Goal: Task Accomplishment & Management: Manage account settings

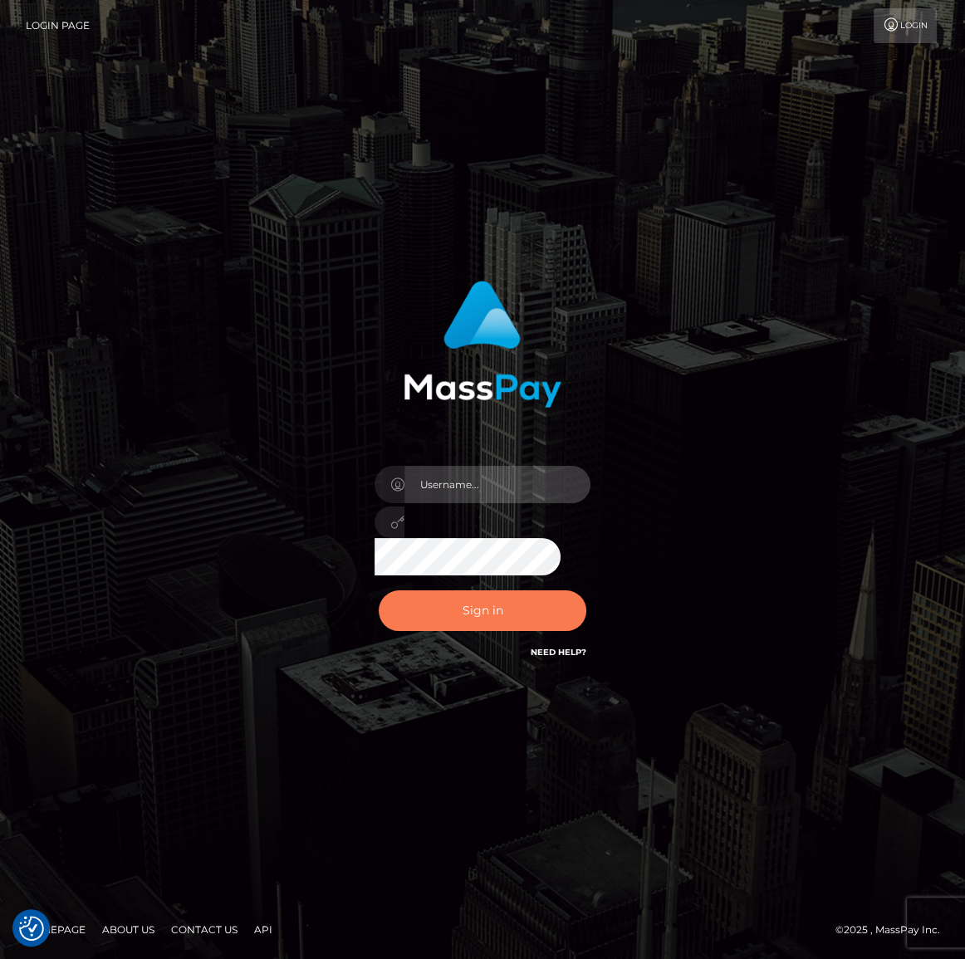
type input "Maria.spree"
drag, startPoint x: 485, startPoint y: 608, endPoint x: 512, endPoint y: 483, distance: 127.5
click at [485, 609] on button "Sign in" at bounding box center [483, 610] width 208 height 41
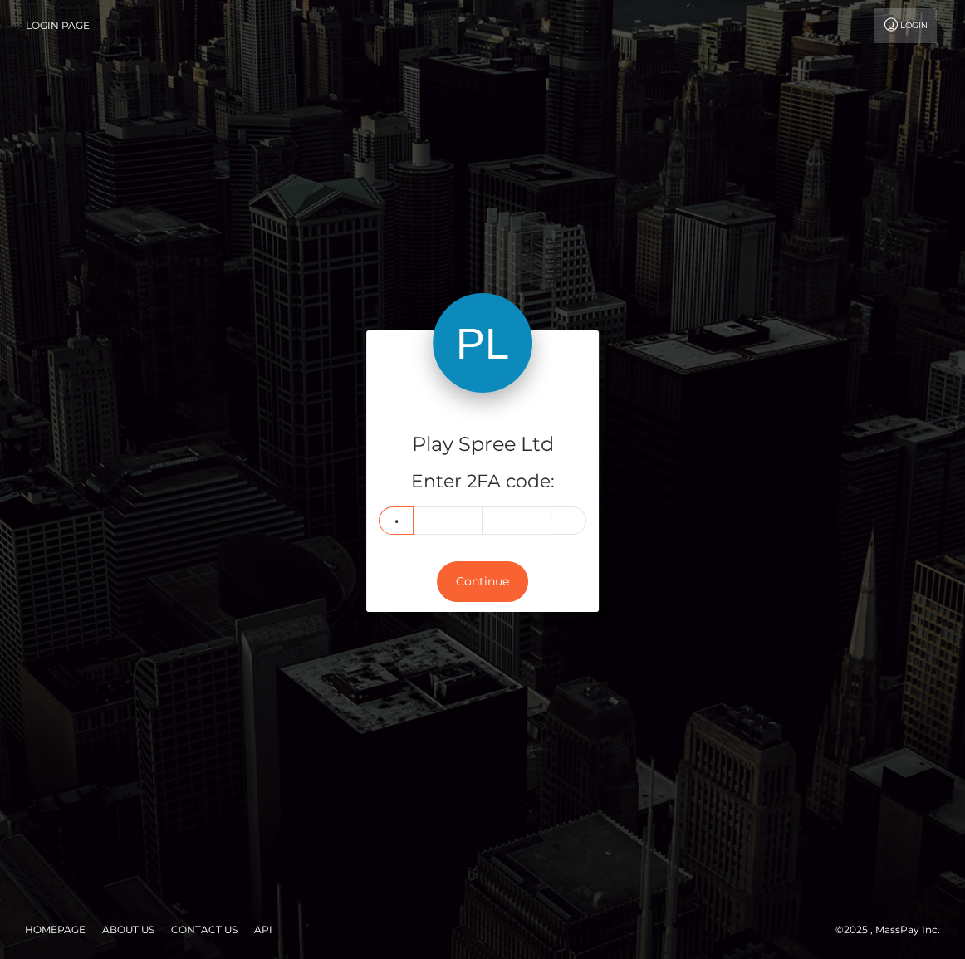
type input "4"
type input "0"
type input "5"
type input "6"
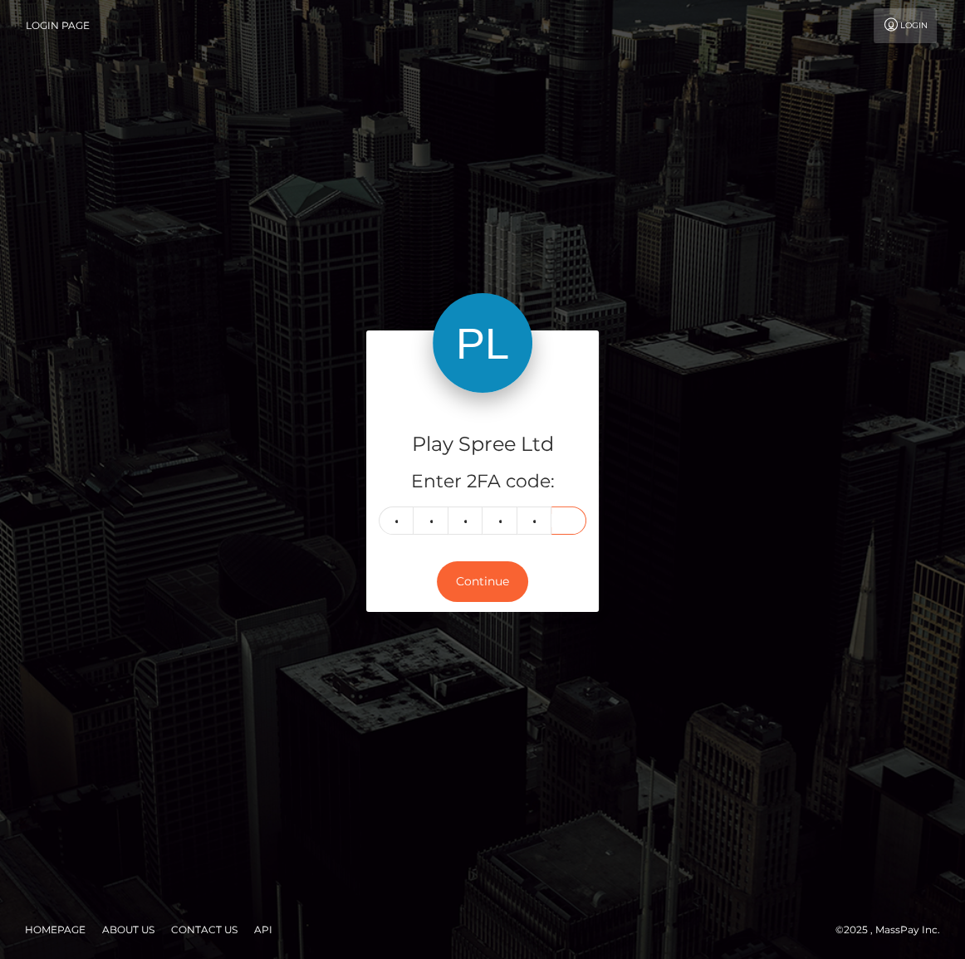
type input "8"
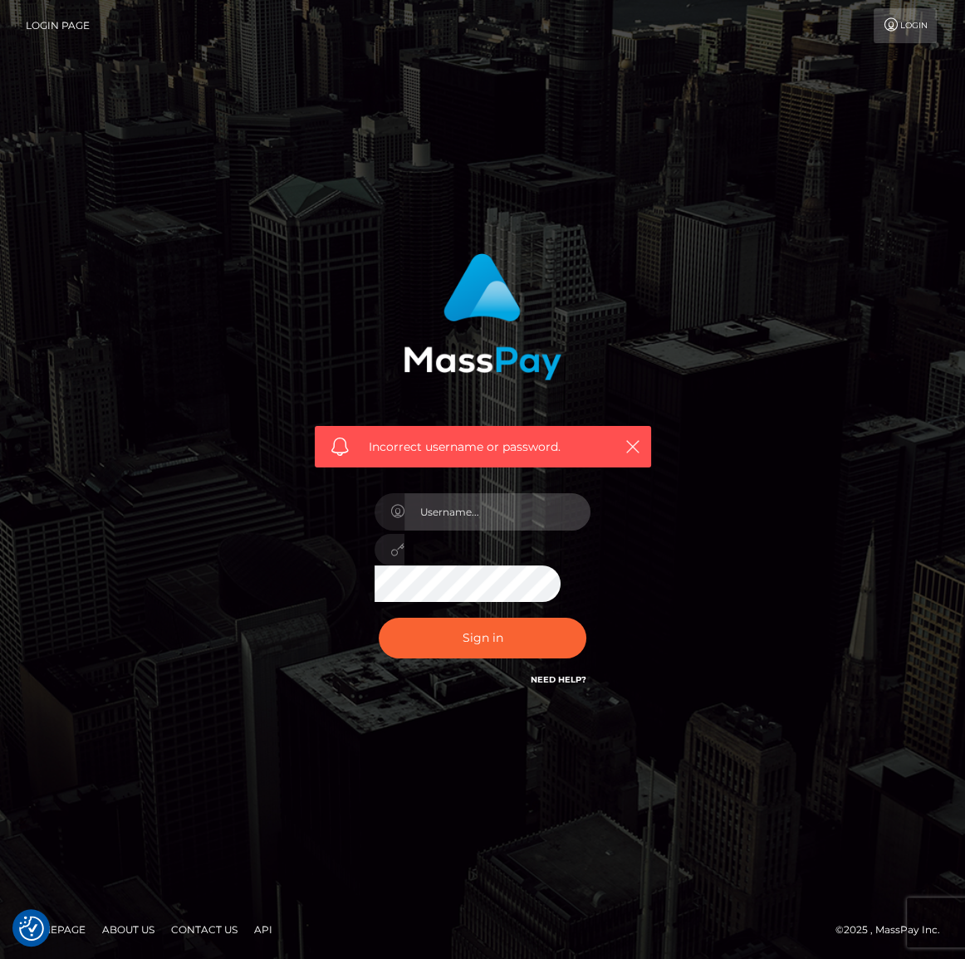
type input "Maria.spree"
drag, startPoint x: 487, startPoint y: 493, endPoint x: 487, endPoint y: 522, distance: 28.2
click at [487, 497] on input "Maria.spree" at bounding box center [497, 511] width 186 height 37
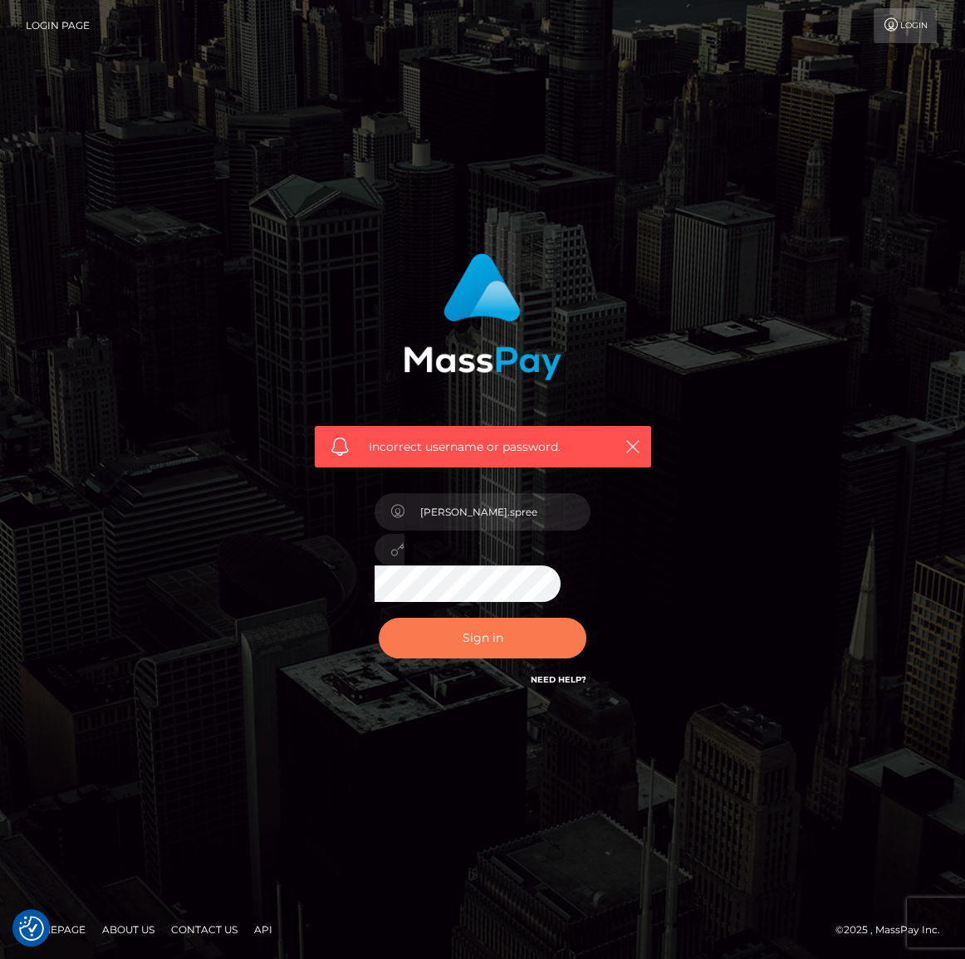
click at [495, 653] on button "Sign in" at bounding box center [483, 638] width 208 height 41
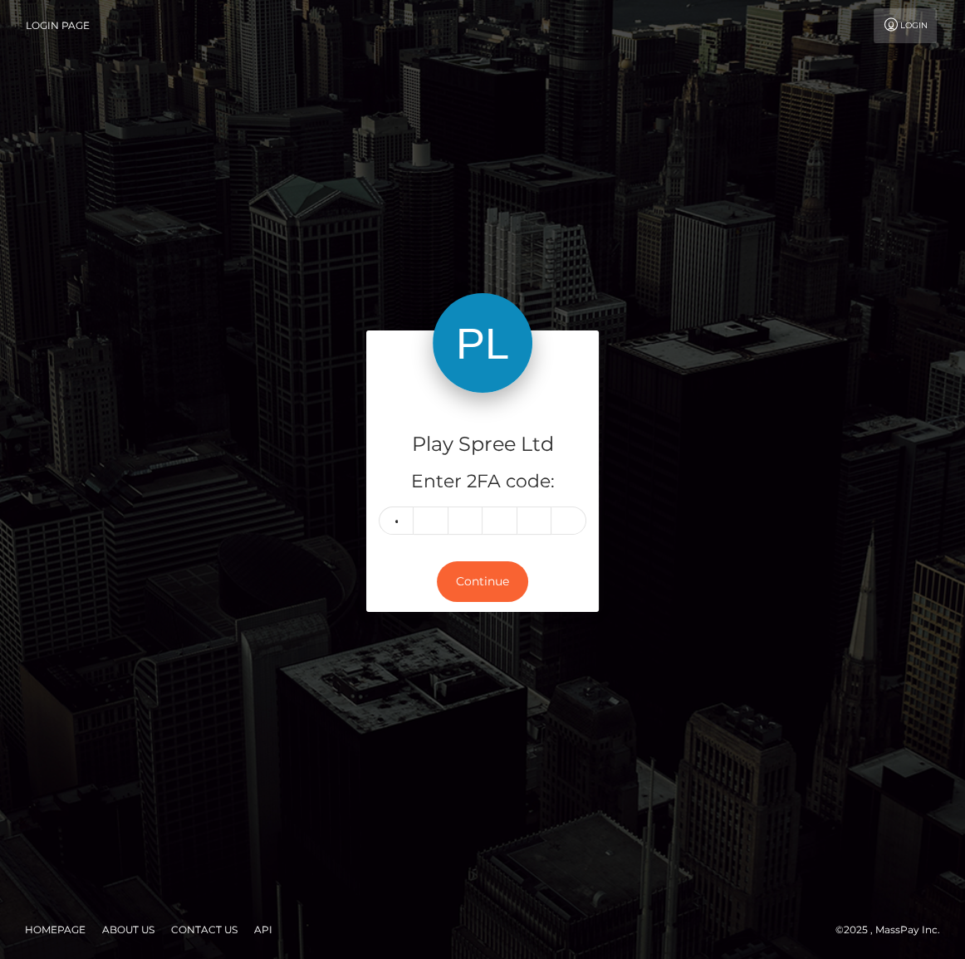
type input "4"
type input "0"
type input "2"
type input "6"
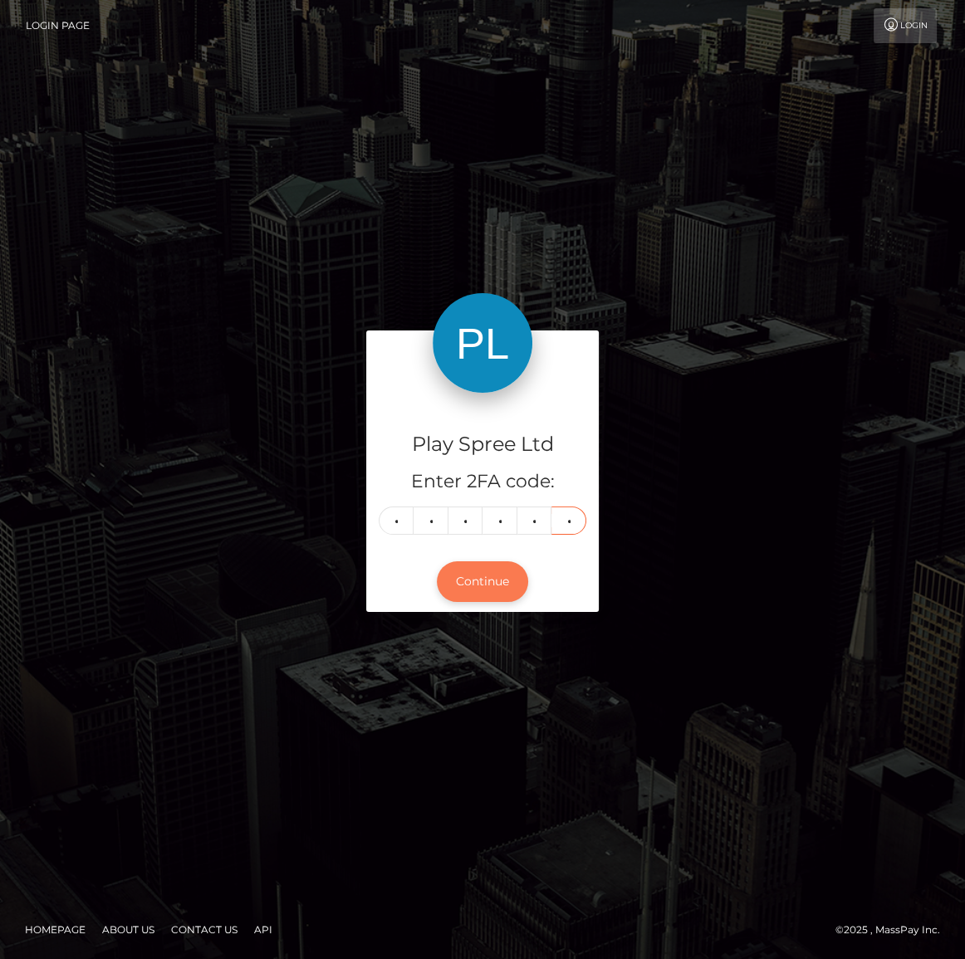
type input "8"
click at [497, 578] on button "Continue" at bounding box center [482, 581] width 91 height 41
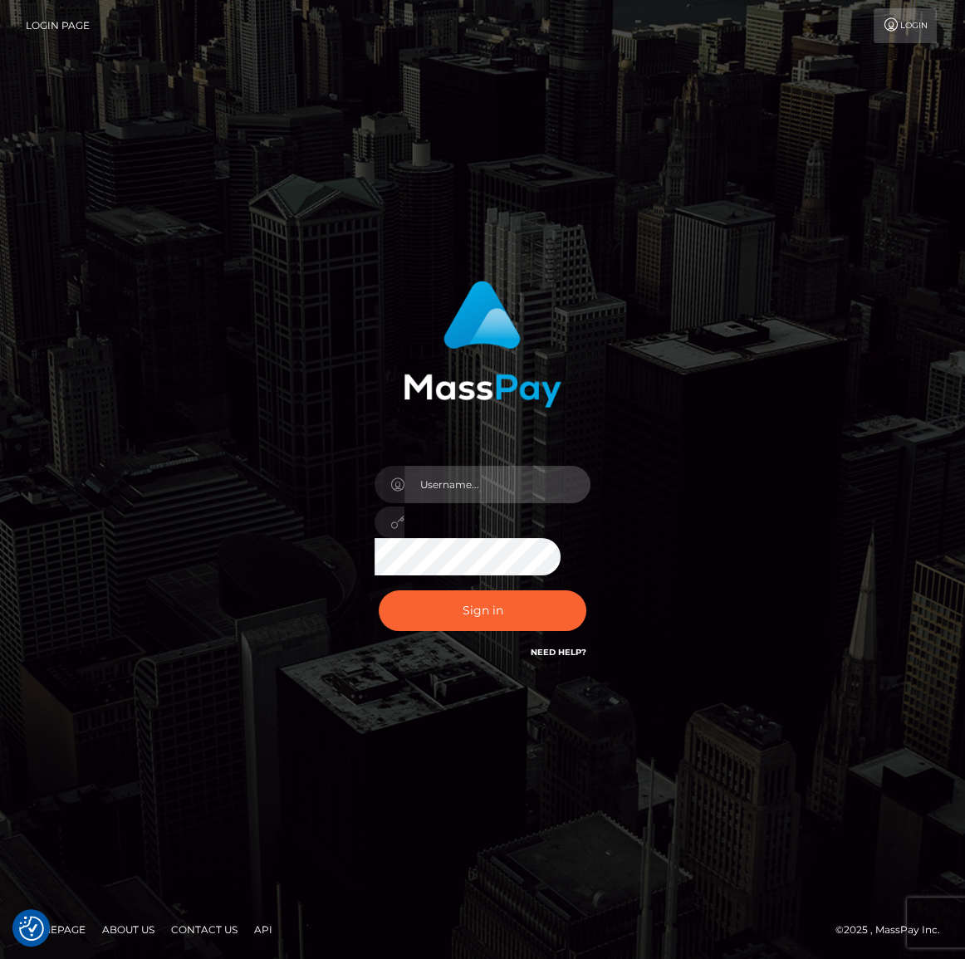
type input "Maria.spree"
click at [523, 583] on div "Sign in Need Help?" at bounding box center [482, 617] width 241 height 74
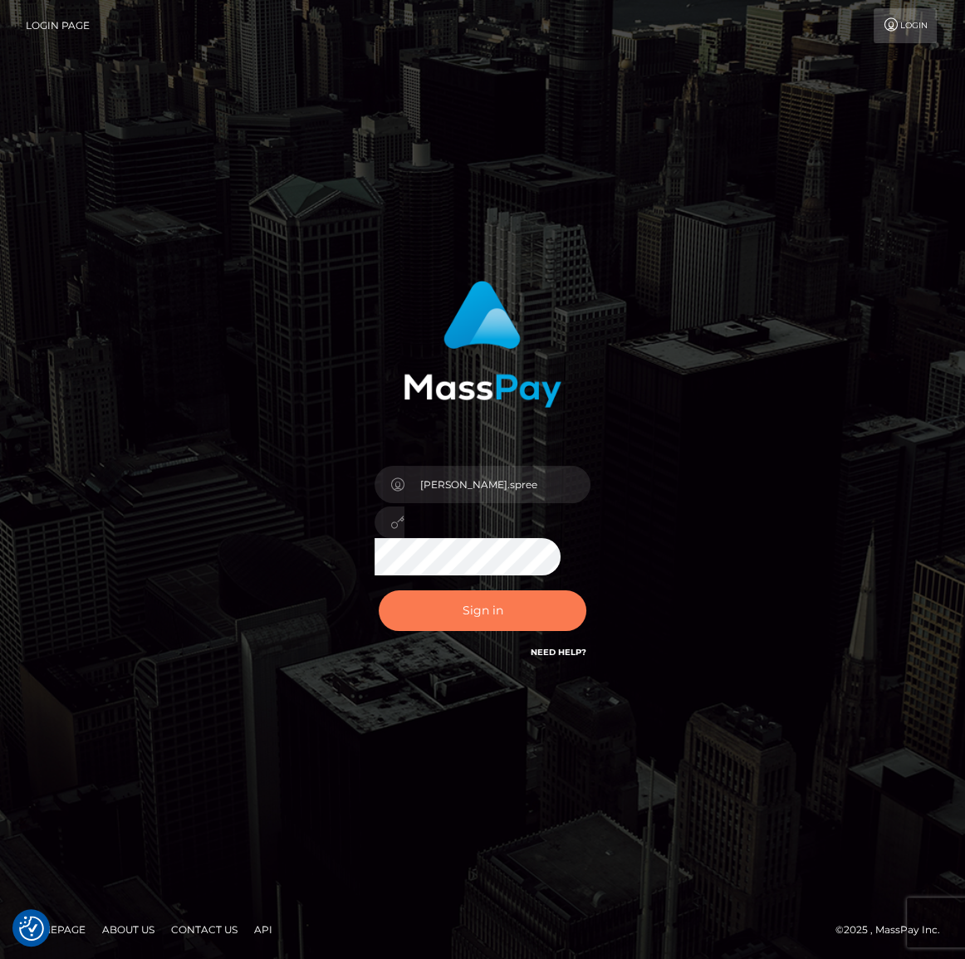
click at [524, 611] on button "Sign in" at bounding box center [483, 610] width 208 height 41
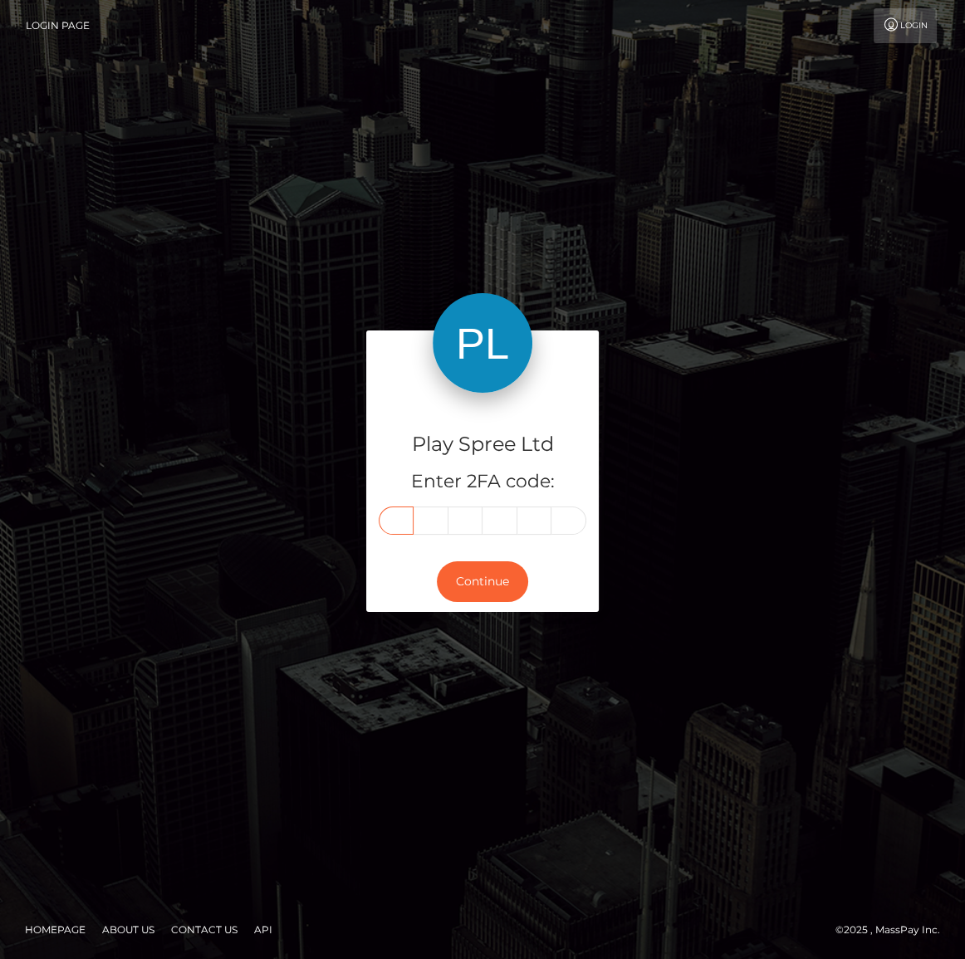
click at [388, 515] on input "text" at bounding box center [396, 521] width 35 height 28
type input "5"
type input "3"
type input "9"
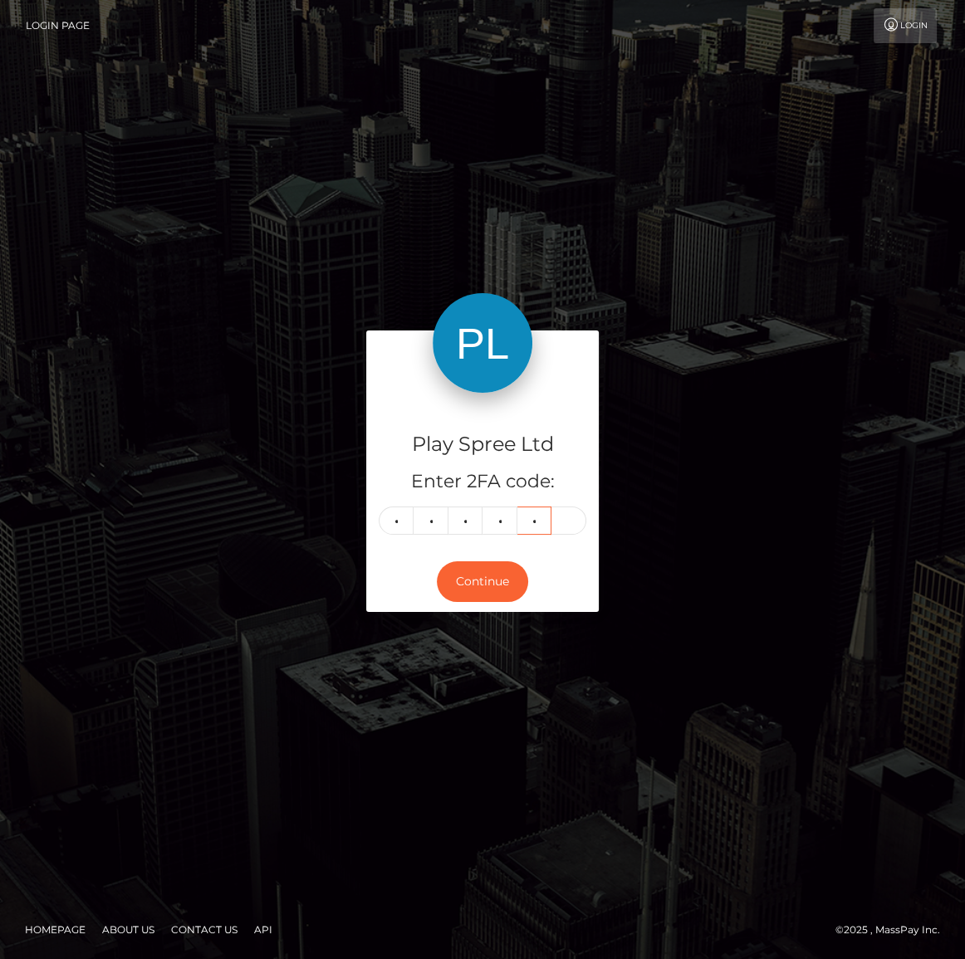
type input "1"
type input "5"
type input "3"
type input "9"
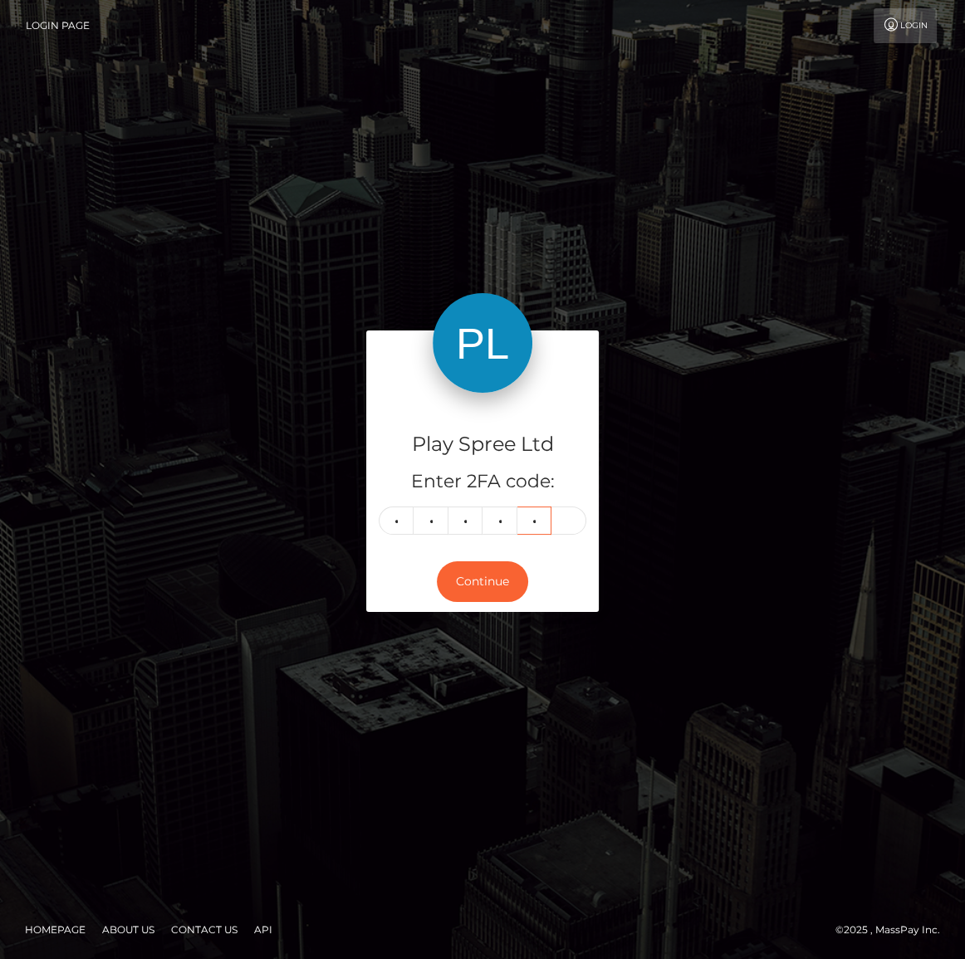
type input "1"
type input "6"
